Goal: Information Seeking & Learning: Learn about a topic

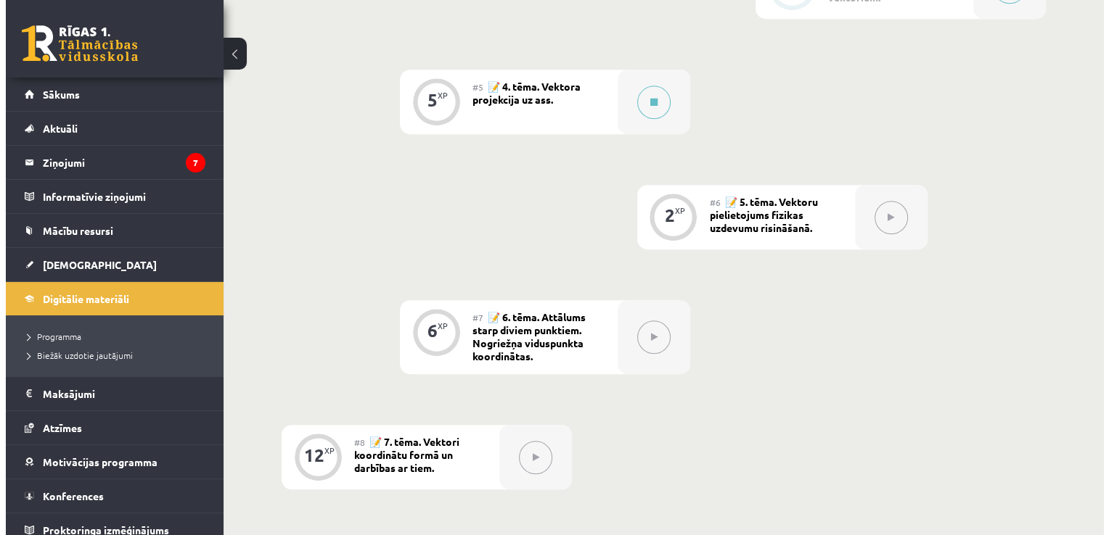
scroll to position [653, 0]
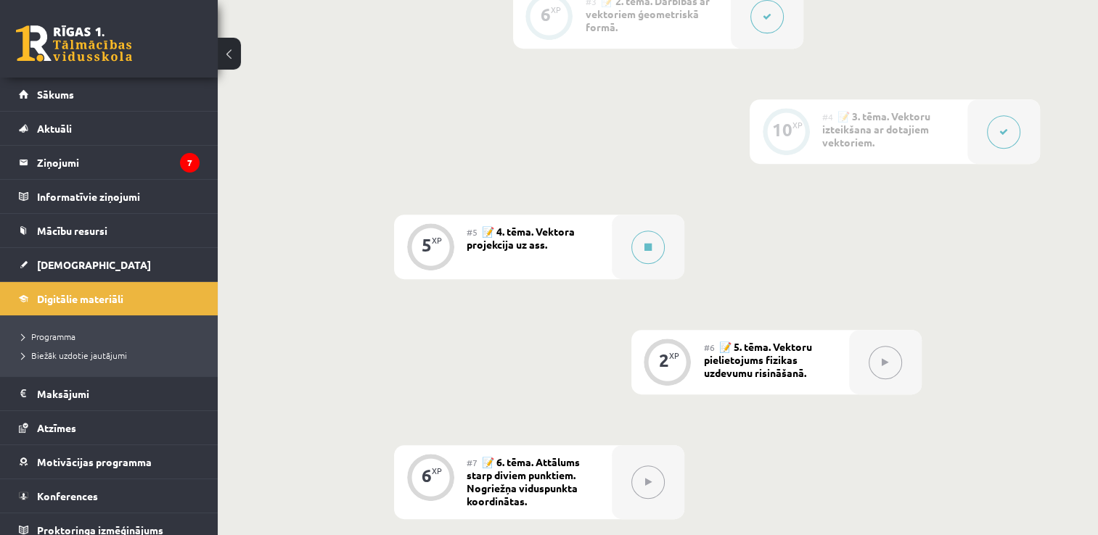
click at [566, 234] on span "📝 4. tēma. Vektora projekcija uz ass." at bounding box center [521, 238] width 108 height 26
click at [650, 250] on icon at bounding box center [647, 247] width 7 height 9
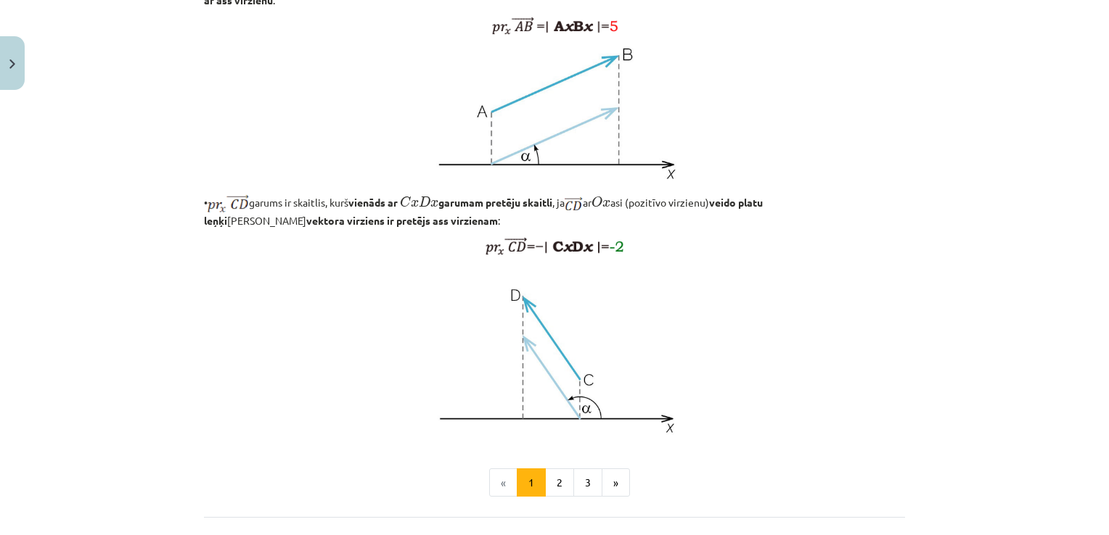
scroll to position [1161, 0]
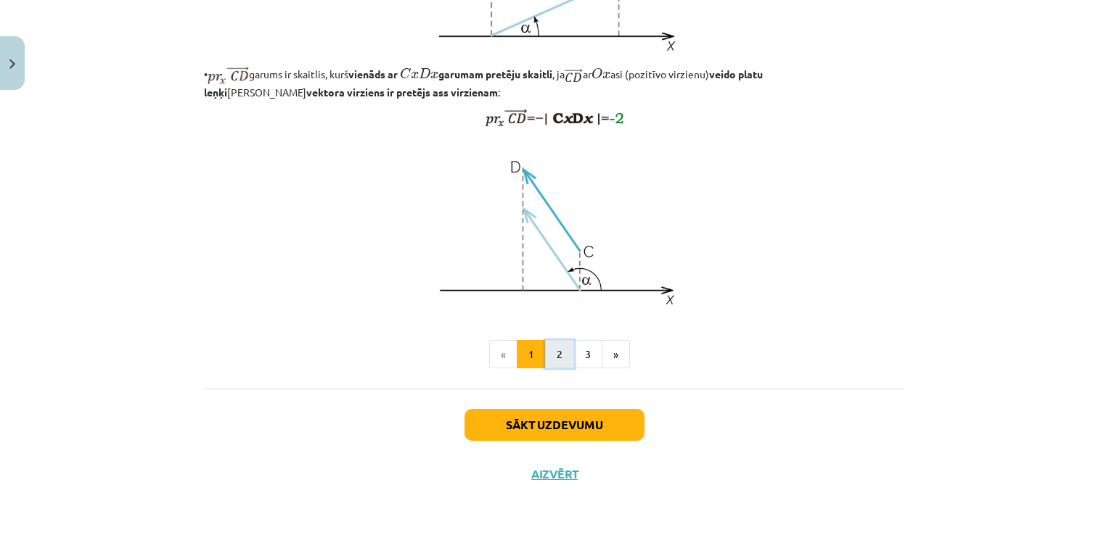
click at [548, 369] on button "2" at bounding box center [559, 354] width 29 height 29
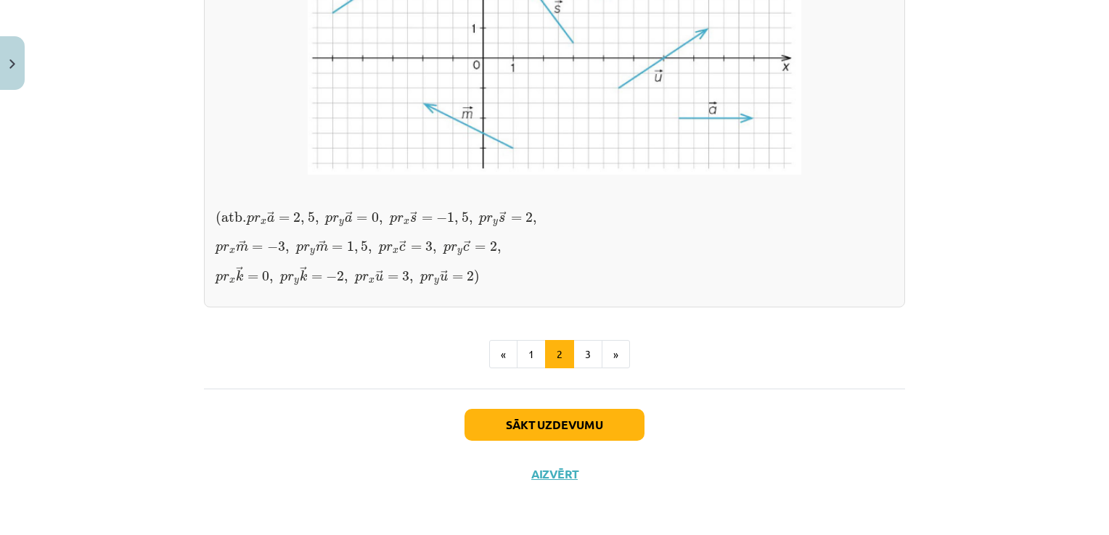
scroll to position [1313, 0]
click at [578, 356] on button "3" at bounding box center [587, 354] width 29 height 29
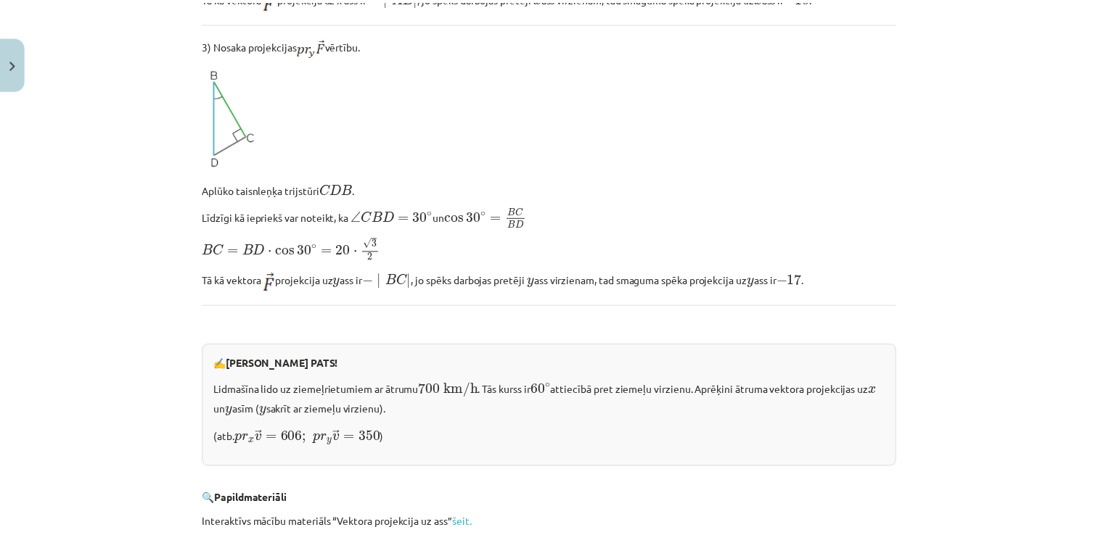
scroll to position [1492, 0]
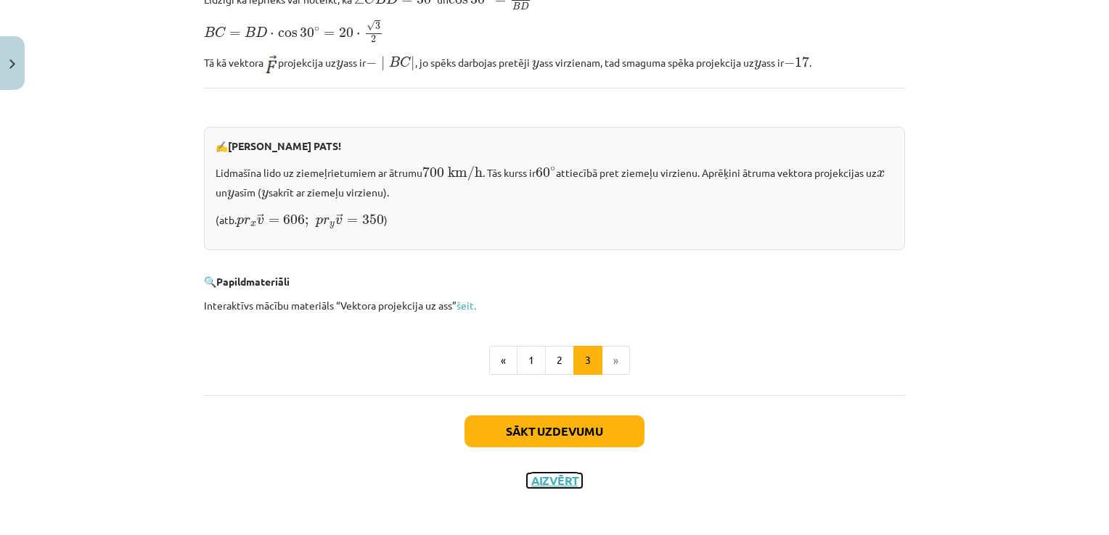
click at [556, 476] on button "Aizvērt" at bounding box center [554, 481] width 55 height 15
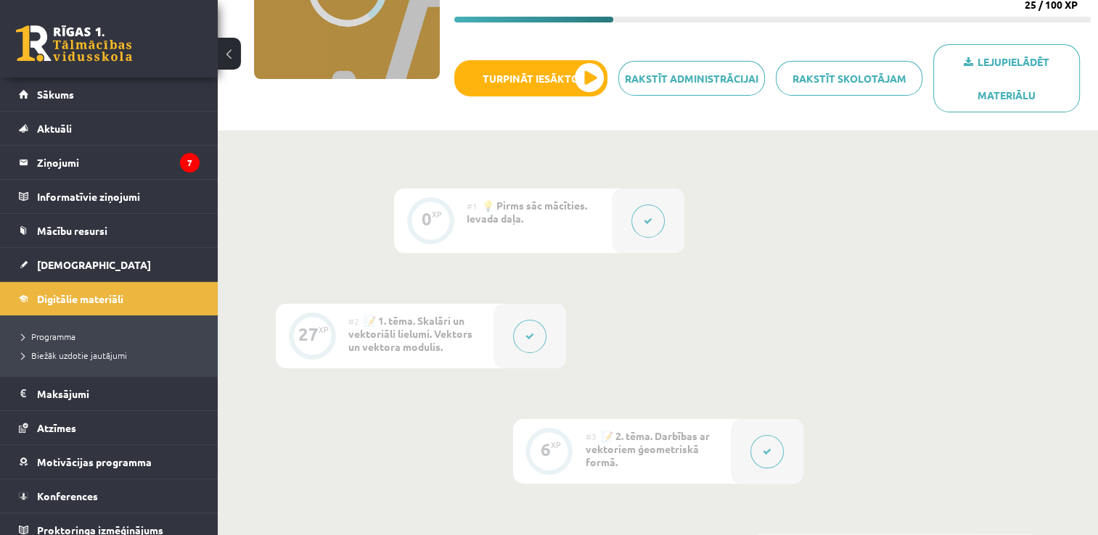
scroll to position [73, 0]
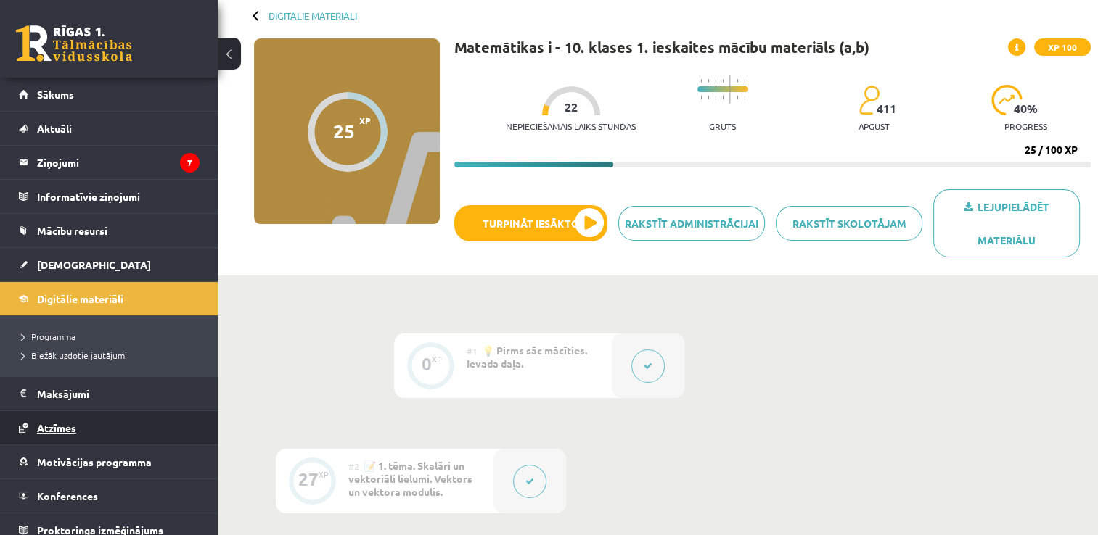
click at [47, 426] on span "Atzīmes" at bounding box center [56, 428] width 39 height 13
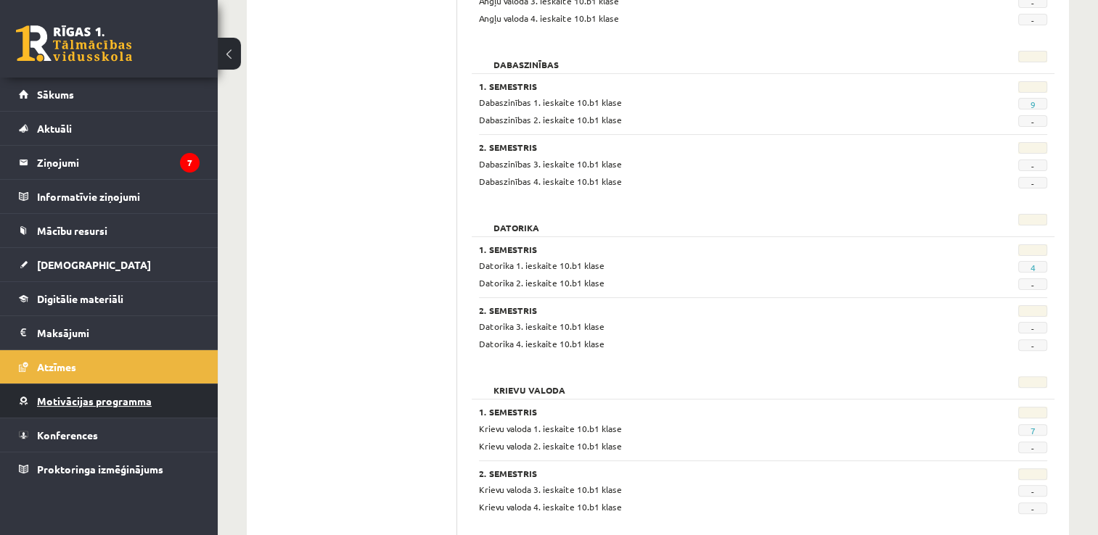
scroll to position [133, 0]
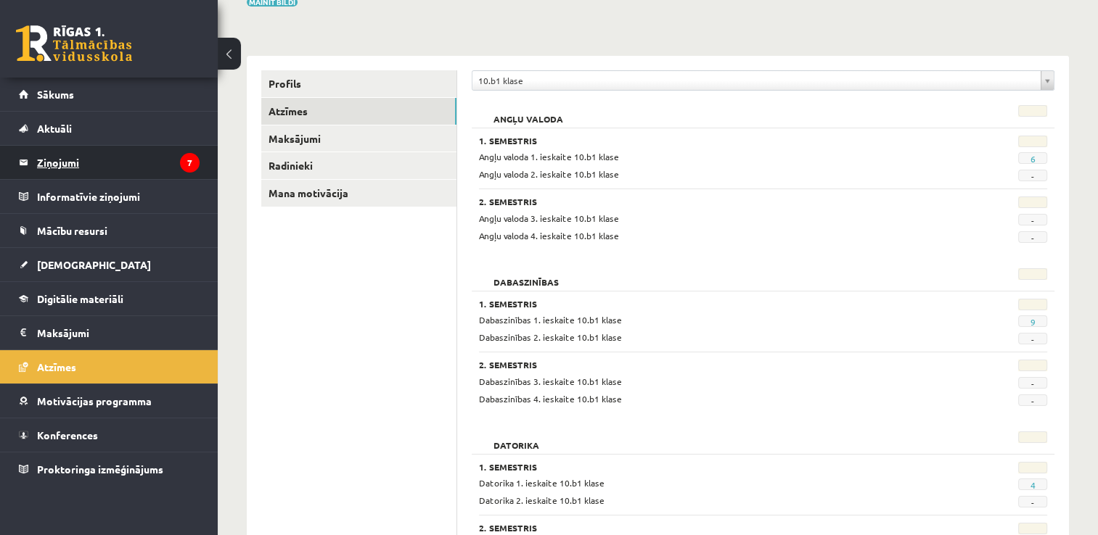
click at [57, 161] on legend "Ziņojumi 7" at bounding box center [118, 162] width 163 height 33
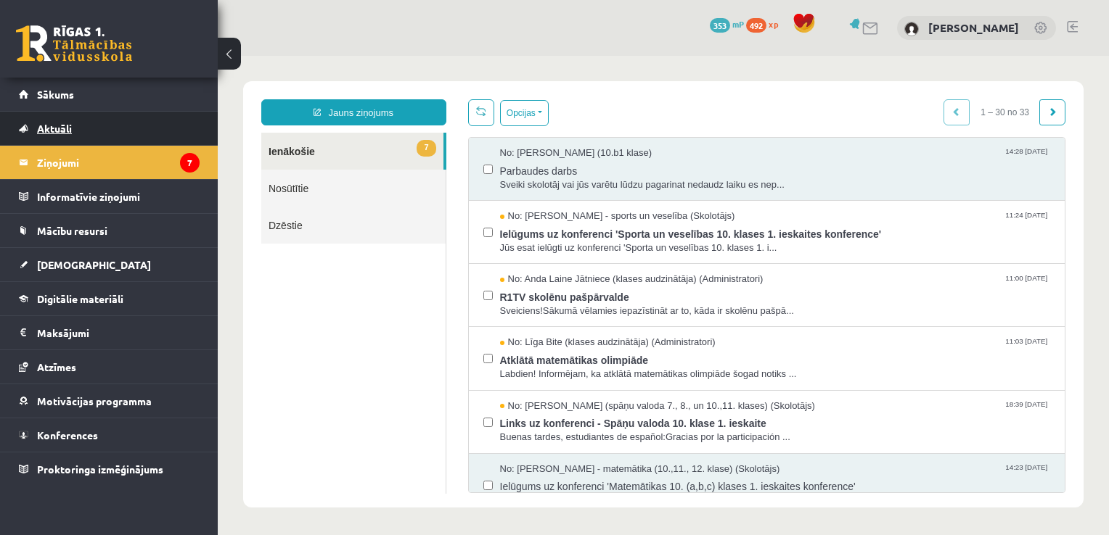
click at [60, 130] on span "Aktuāli" at bounding box center [54, 128] width 35 height 13
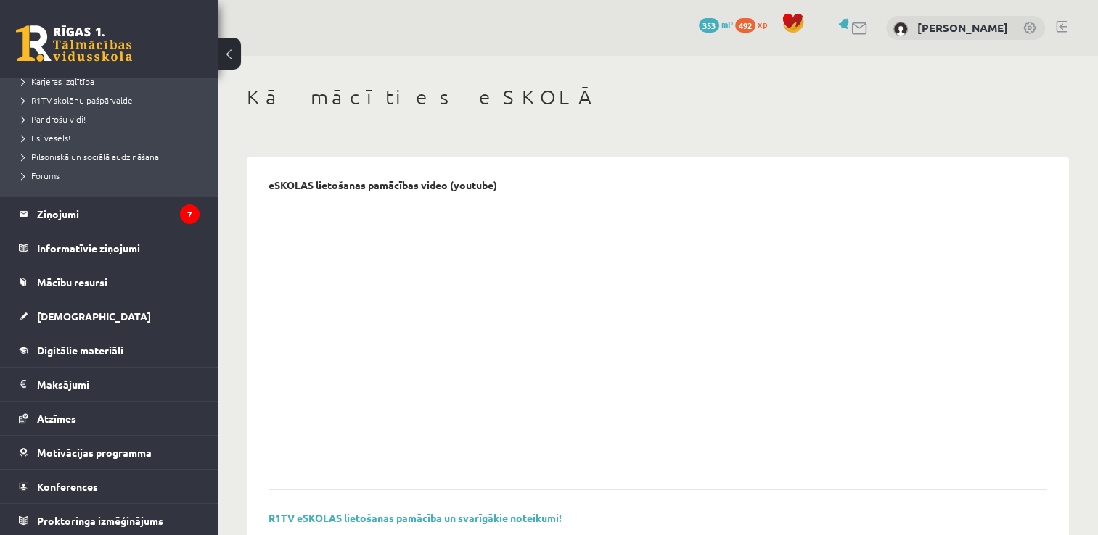
scroll to position [145, 0]
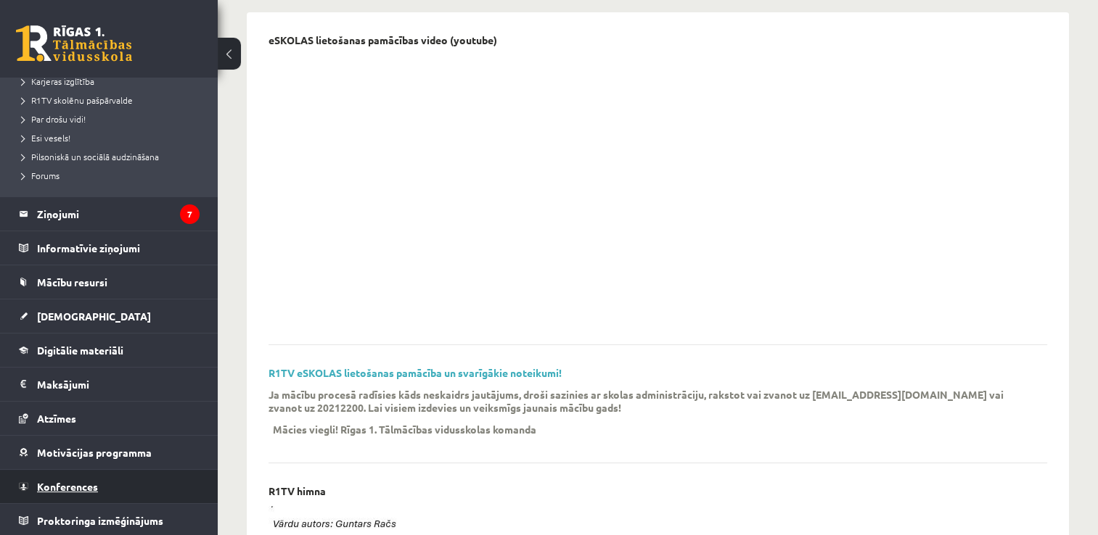
click at [81, 485] on span "Konferences" at bounding box center [67, 486] width 61 height 13
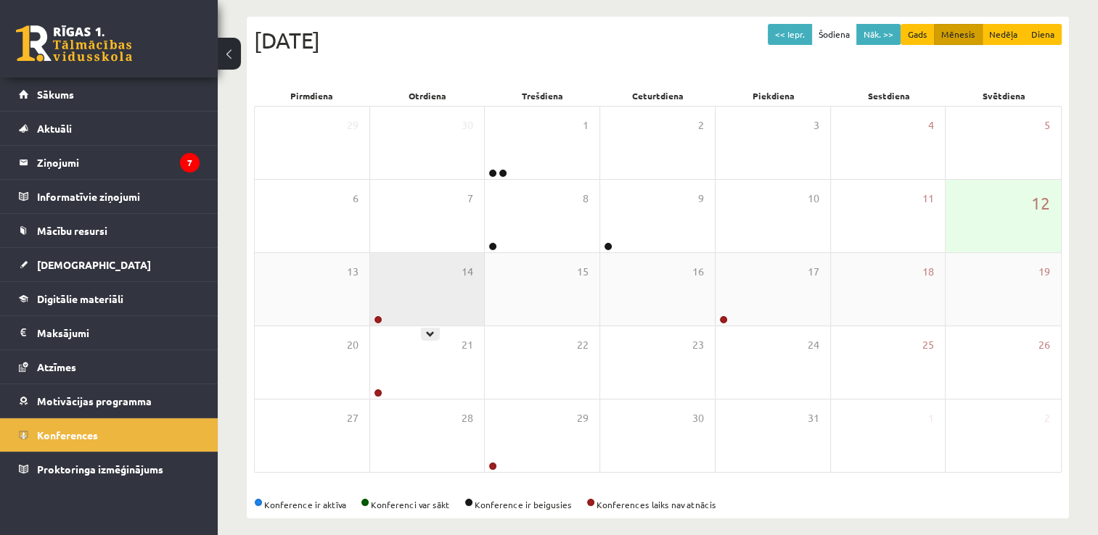
click at [403, 292] on div "14" at bounding box center [427, 289] width 115 height 73
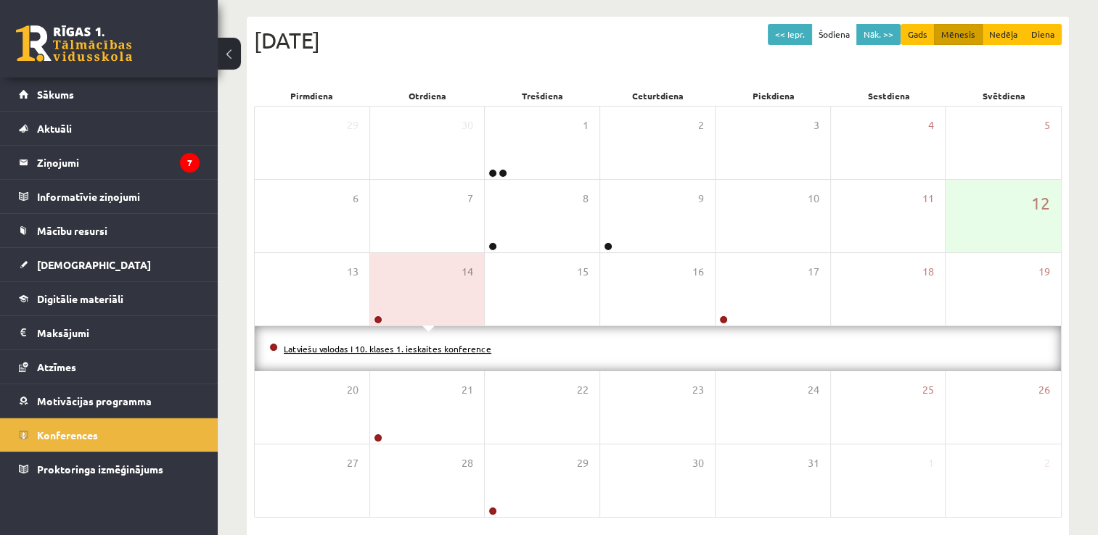
click at [421, 353] on link "Latviešu valodas I 10. klases 1. ieskaites konference" at bounding box center [387, 349] width 207 height 12
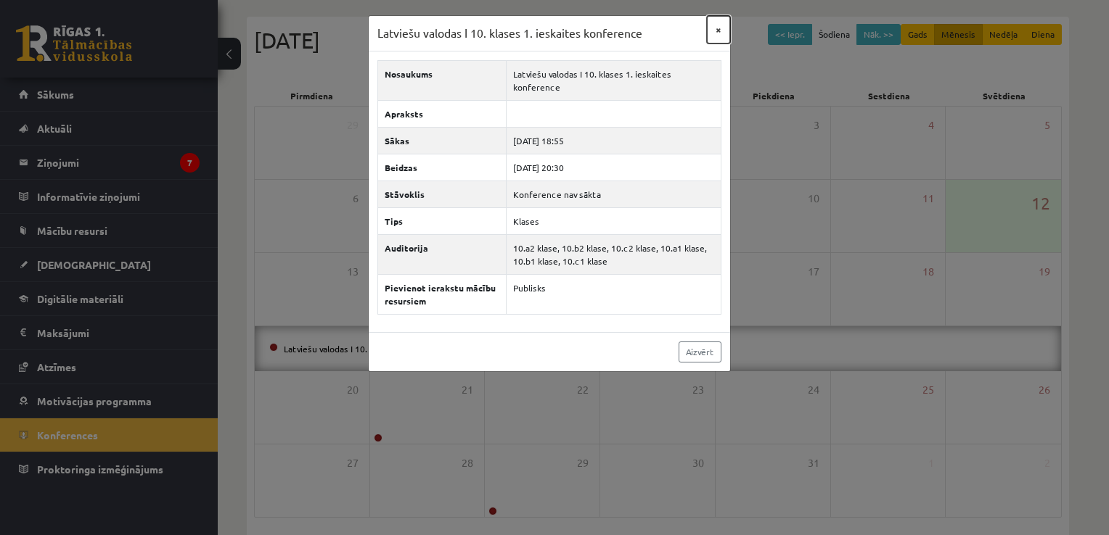
click at [720, 28] on button "×" at bounding box center [718, 30] width 23 height 28
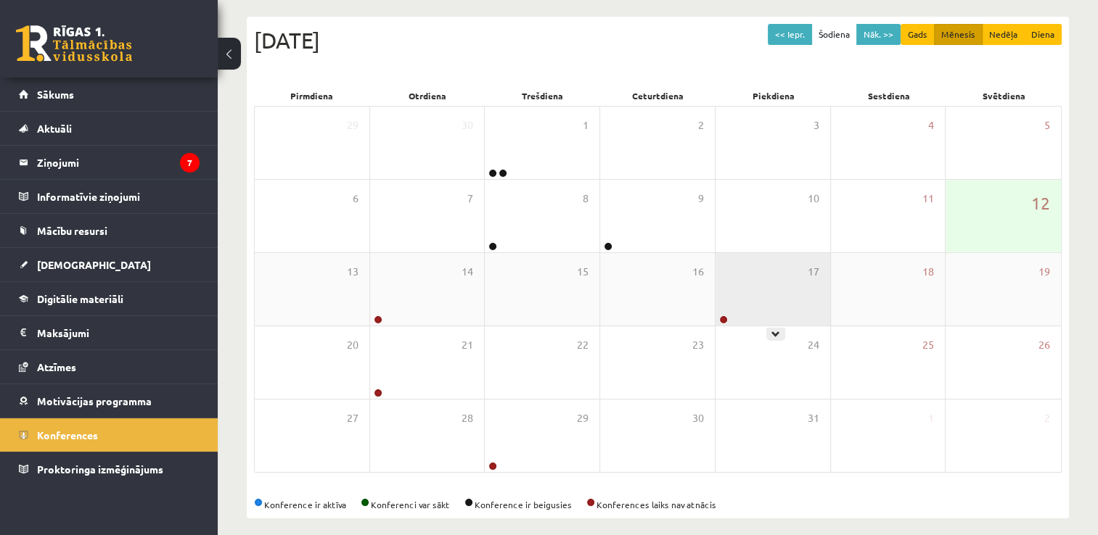
click at [772, 292] on div "17" at bounding box center [772, 289] width 115 height 73
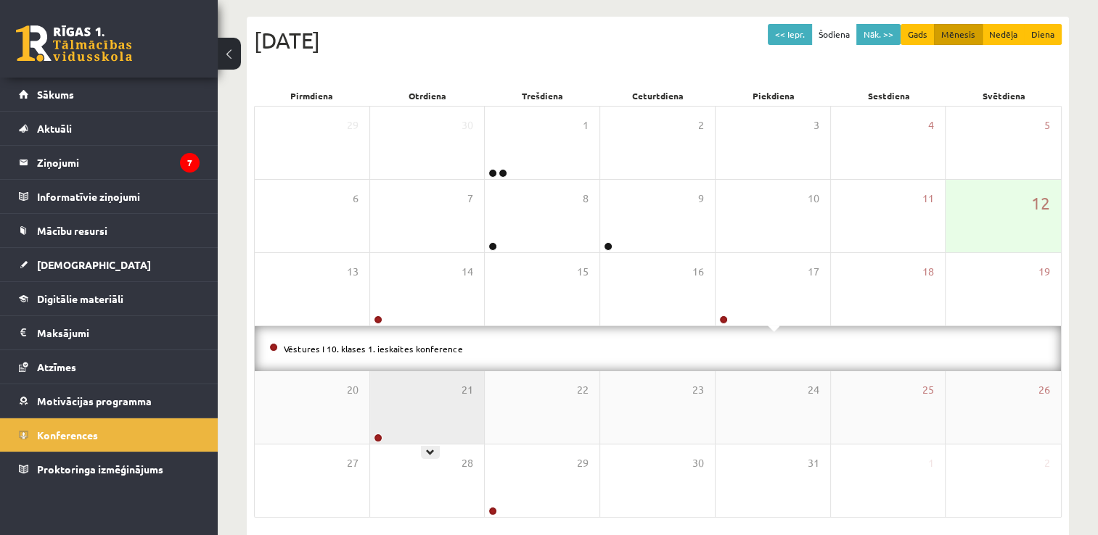
click at [392, 408] on div "21" at bounding box center [427, 407] width 115 height 73
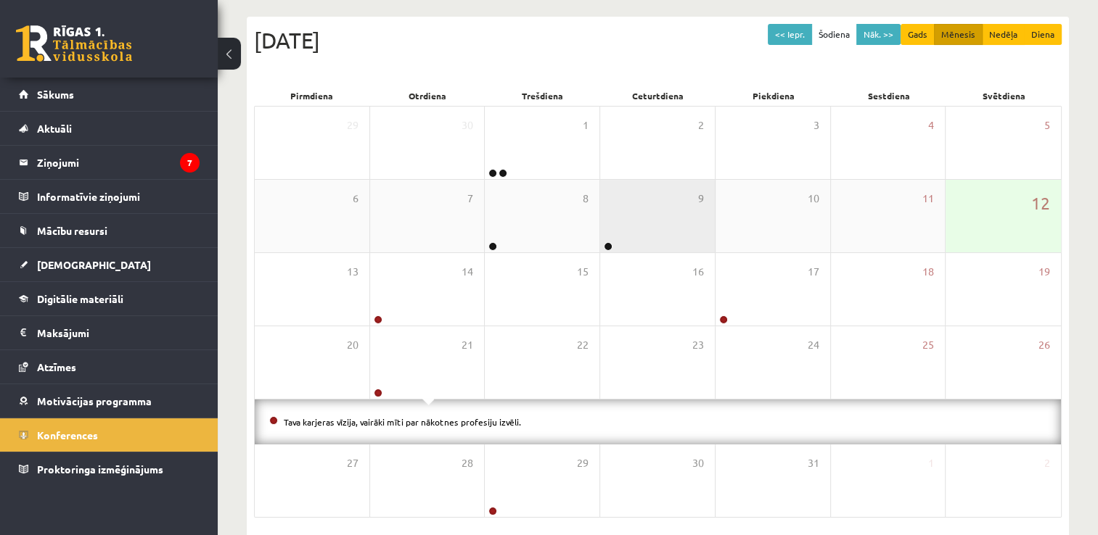
scroll to position [201, 0]
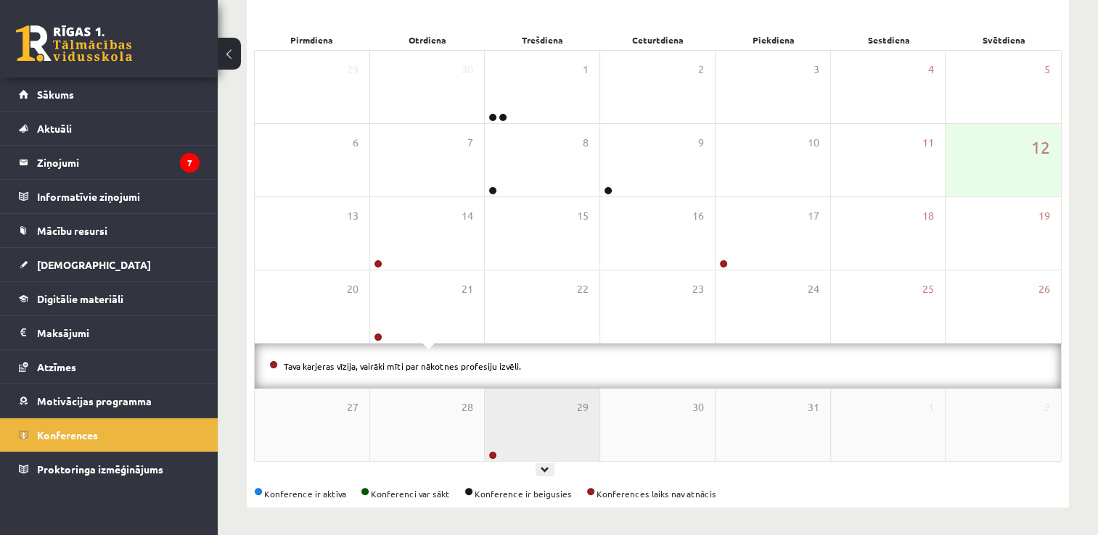
click at [520, 429] on div "29" at bounding box center [542, 425] width 115 height 73
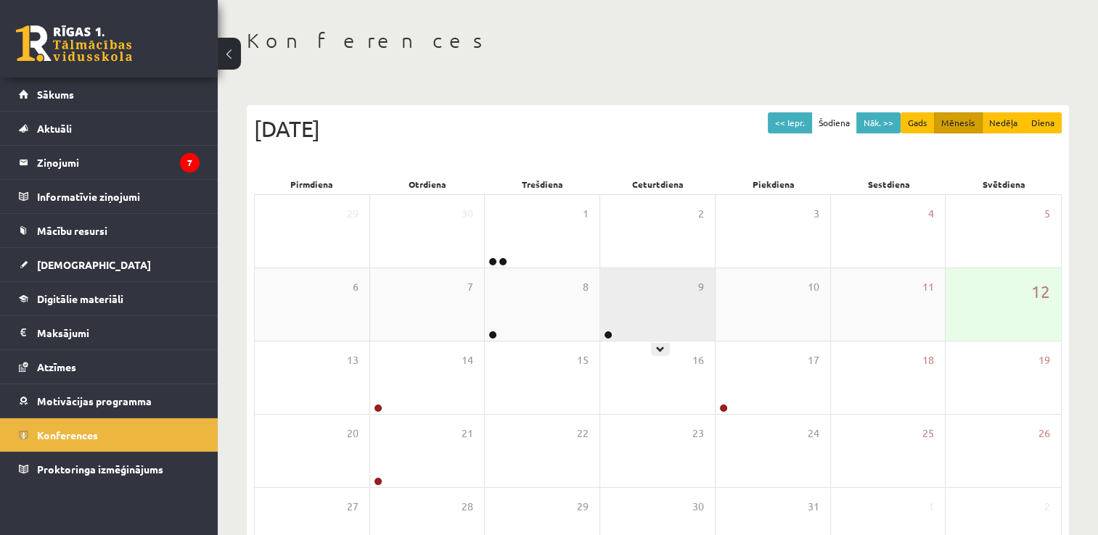
scroll to position [202, 0]
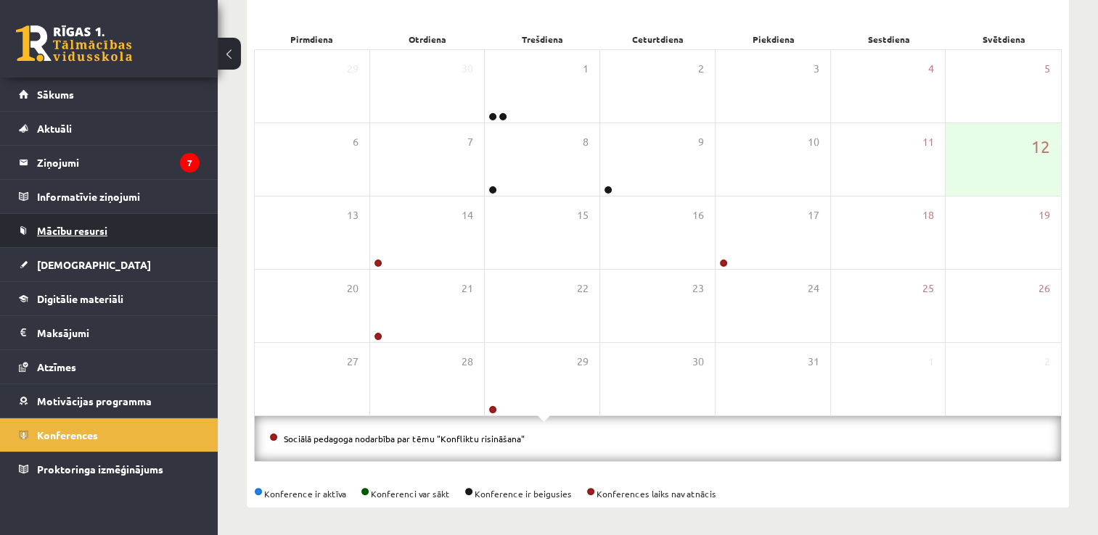
click at [88, 233] on span "Mācību resursi" at bounding box center [72, 230] width 70 height 13
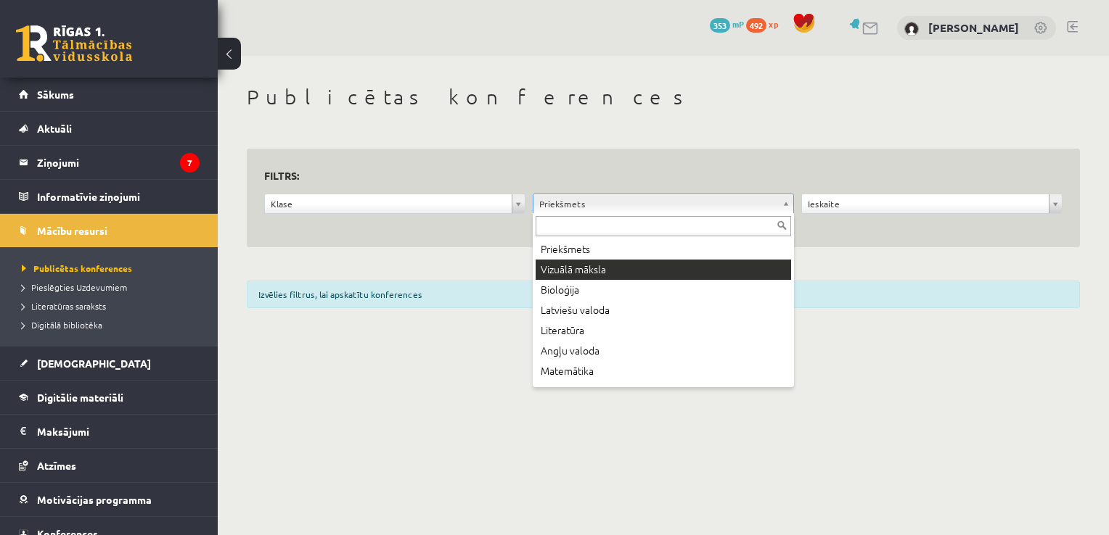
scroll to position [17, 0]
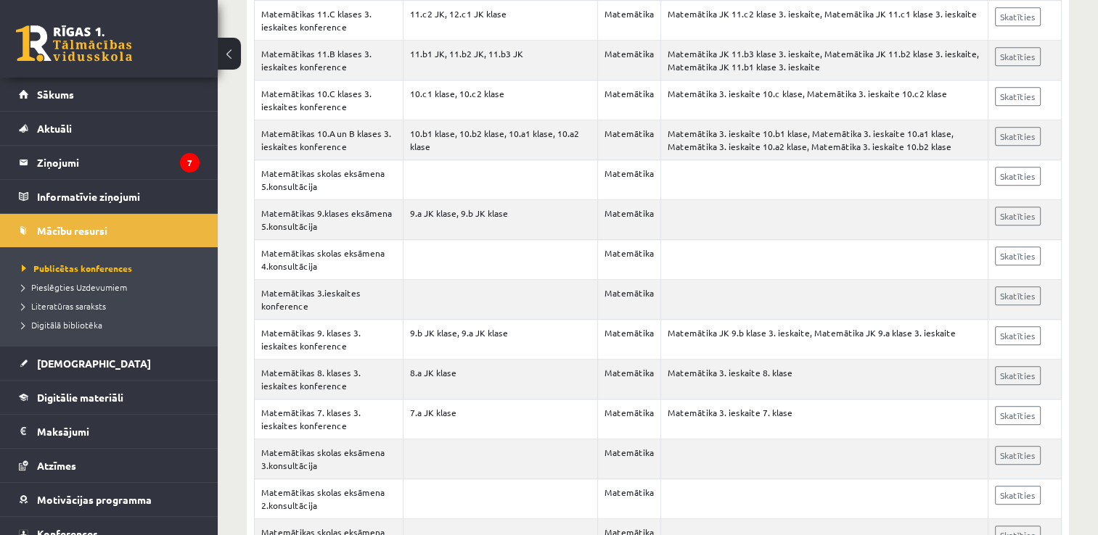
scroll to position [1306, 0]
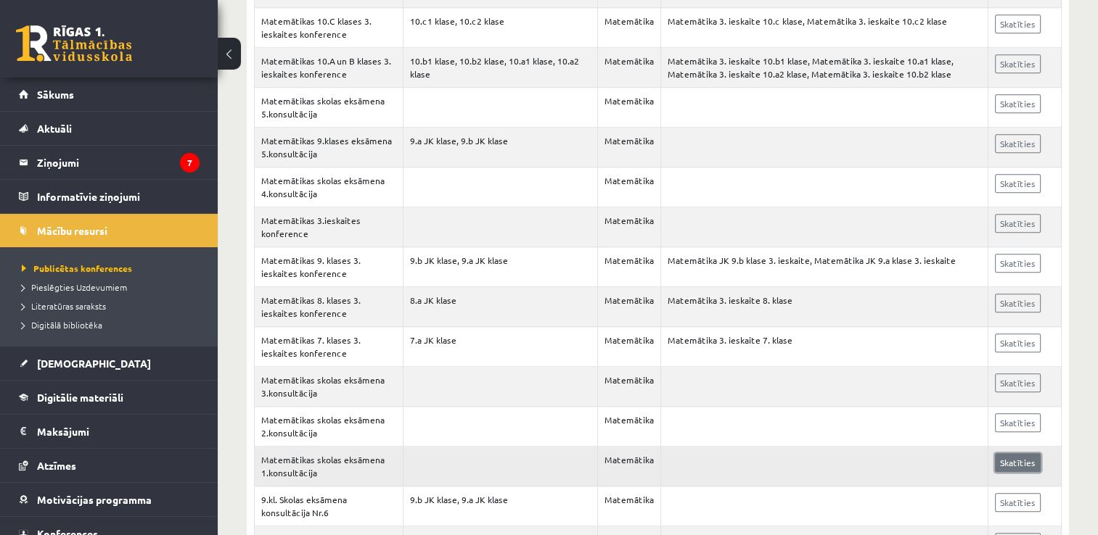
click at [1018, 459] on link "Skatīties" at bounding box center [1018, 462] width 46 height 19
